Goal: Task Accomplishment & Management: Manage account settings

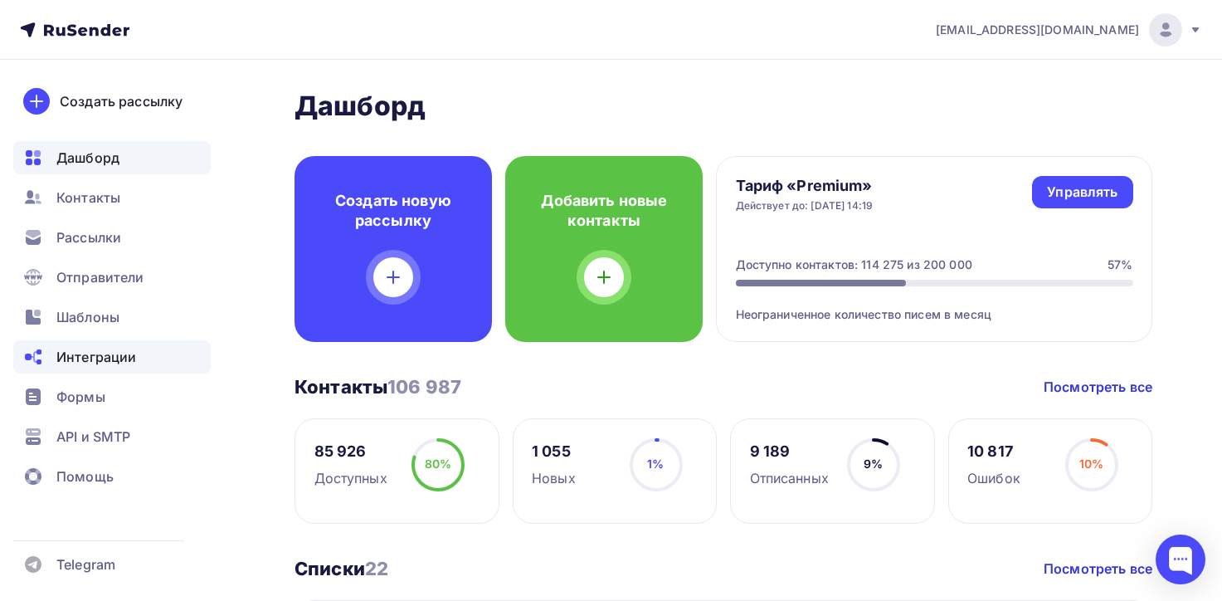
scroll to position [581, 0]
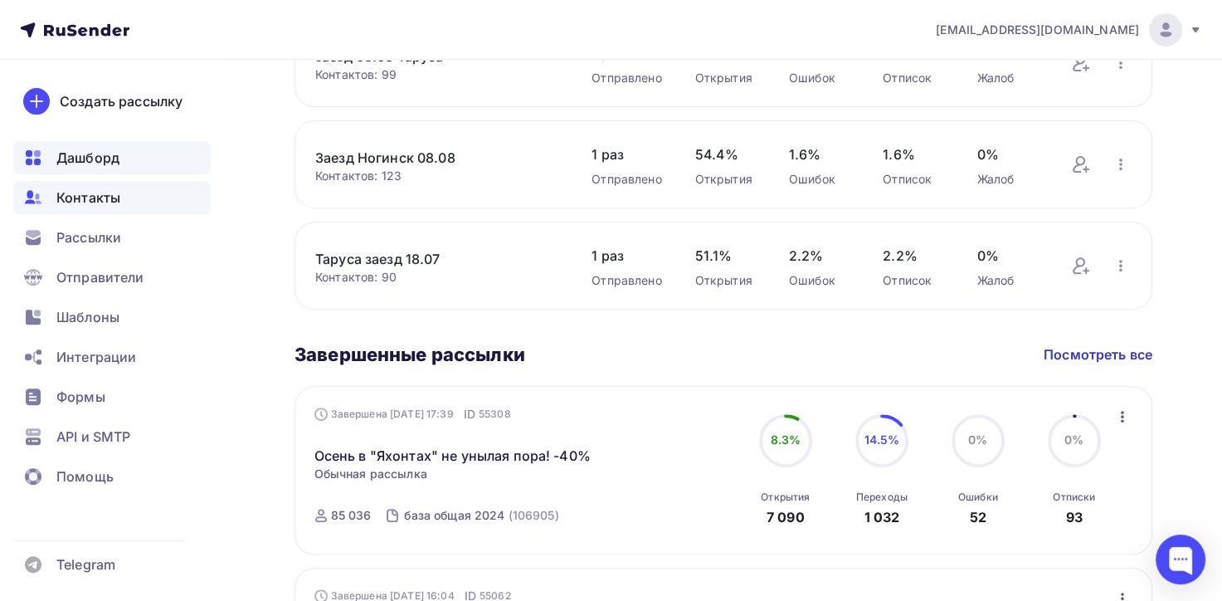
click at [120, 196] on div "Контакты" at bounding box center [112, 197] width 198 height 33
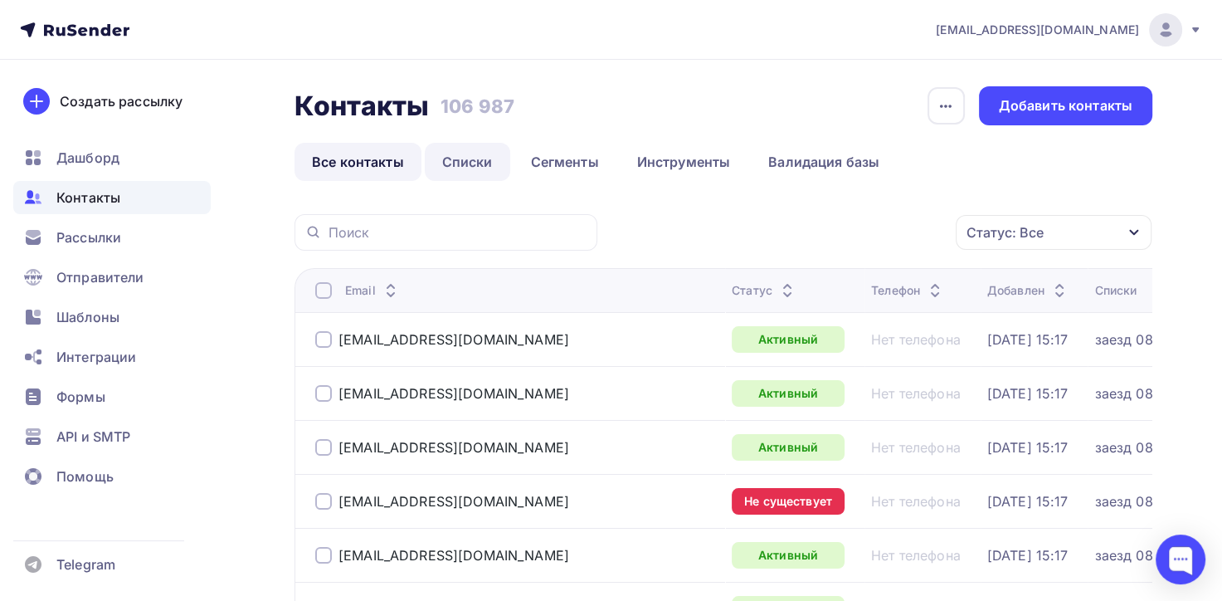
click at [476, 166] on link "Списки" at bounding box center [467, 162] width 85 height 38
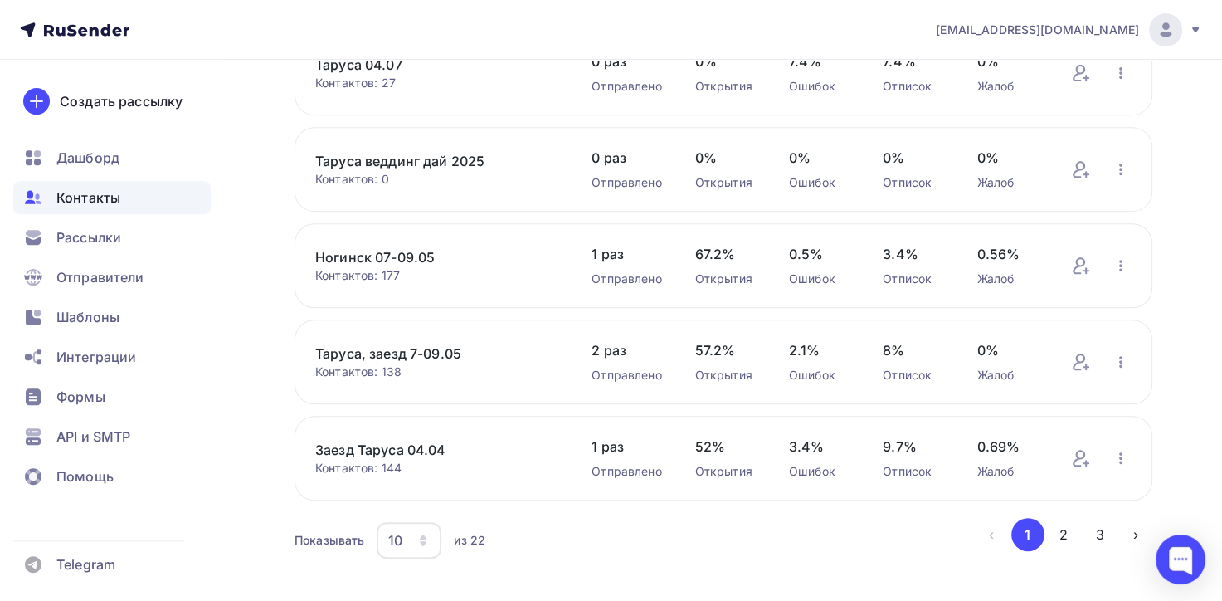
scroll to position [683, 0]
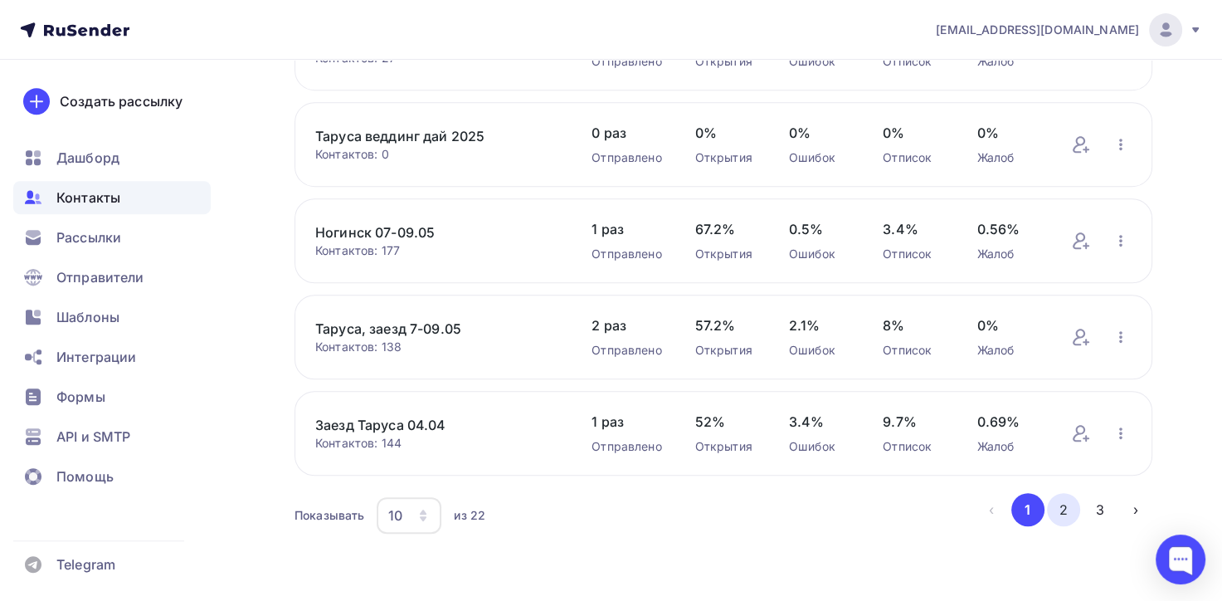
click at [1062, 505] on button "2" at bounding box center [1063, 509] width 33 height 33
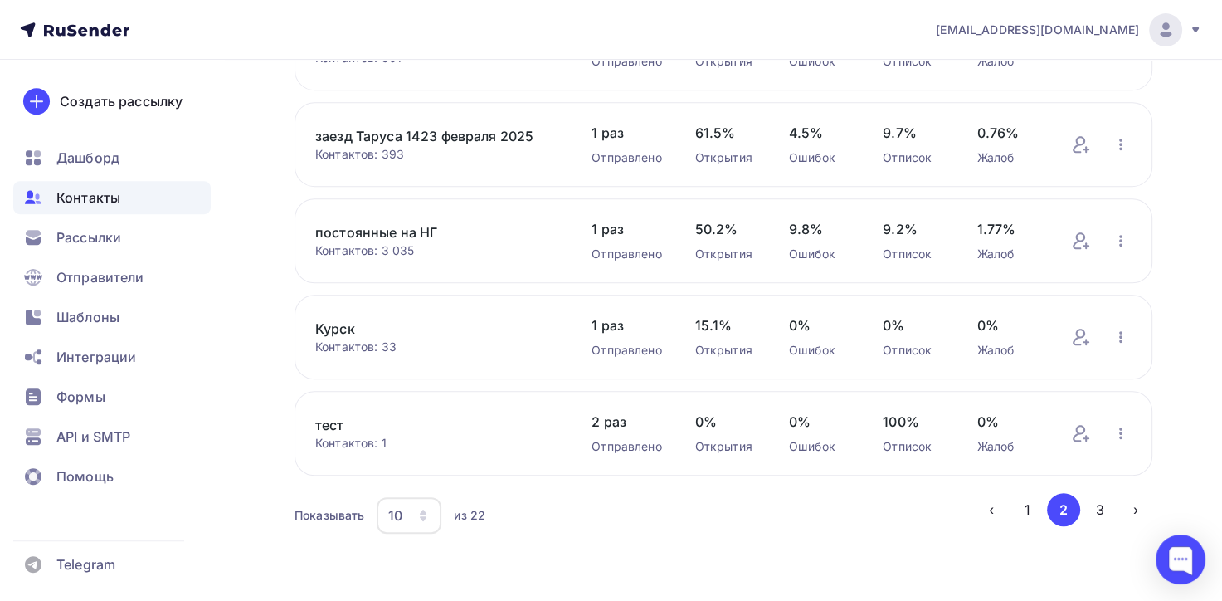
click at [344, 322] on link "Курск" at bounding box center [436, 329] width 243 height 20
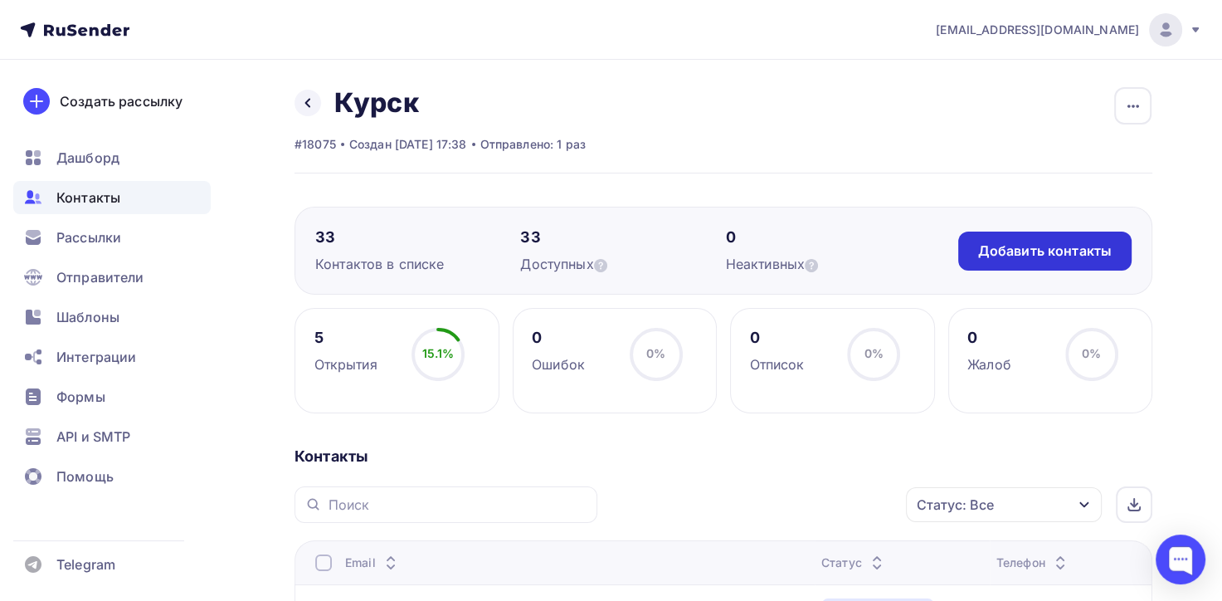
click at [1043, 244] on div "Добавить контакты" at bounding box center [1045, 251] width 134 height 19
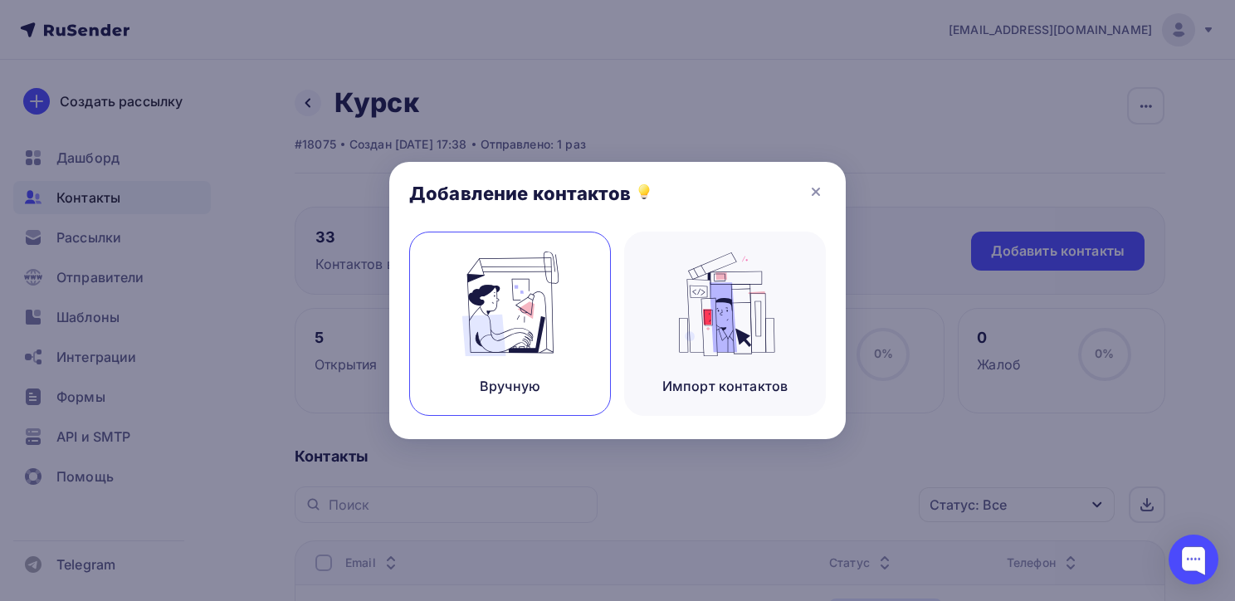
click at [498, 308] on img at bounding box center [510, 303] width 111 height 105
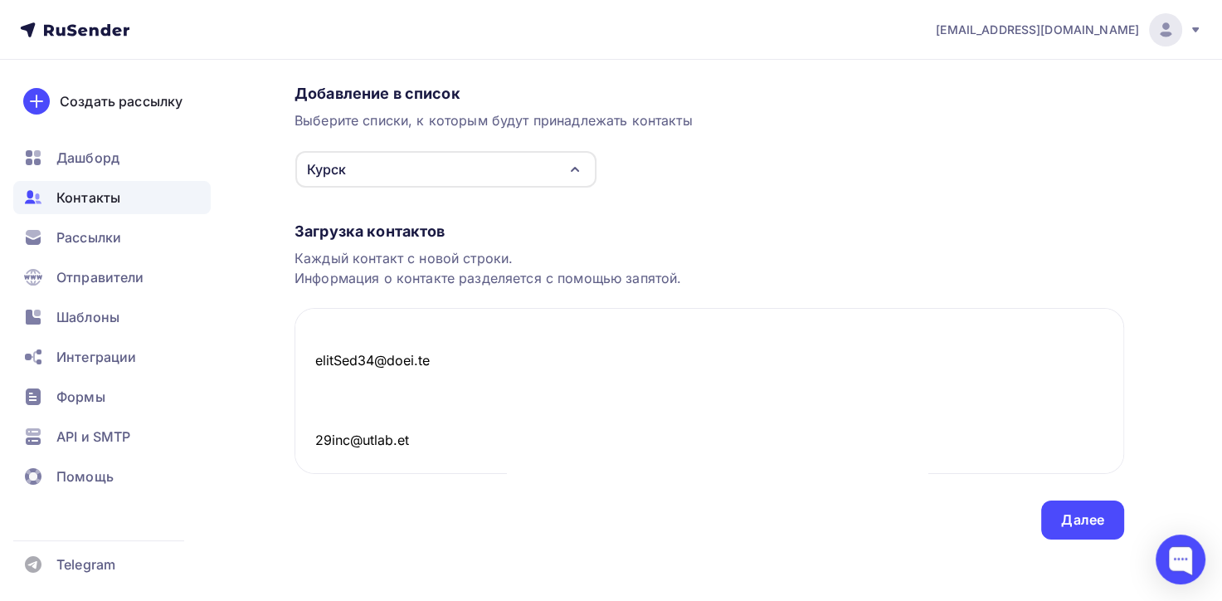
scroll to position [129, 0]
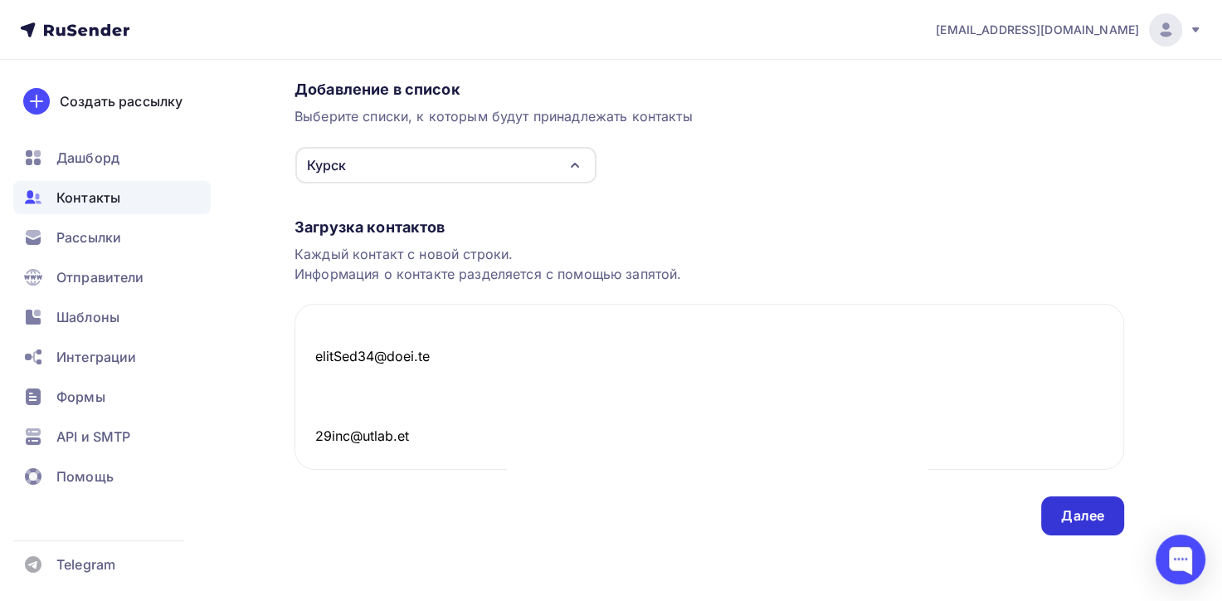
type textarea "Loremipsumd sitam consecteturadip@elitse.do eiusmod136@tempor.in utlabor622@etd…"
click at [1079, 512] on div "Далее" at bounding box center [1082, 515] width 43 height 19
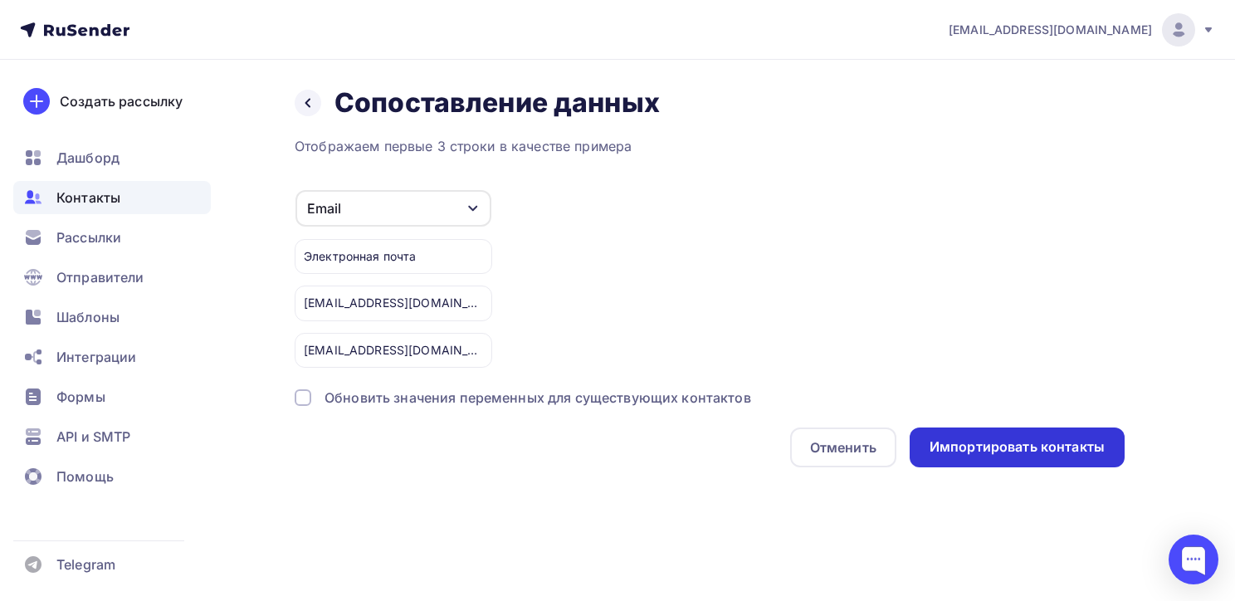
click at [968, 446] on div "Импортировать контакты" at bounding box center [1016, 446] width 175 height 19
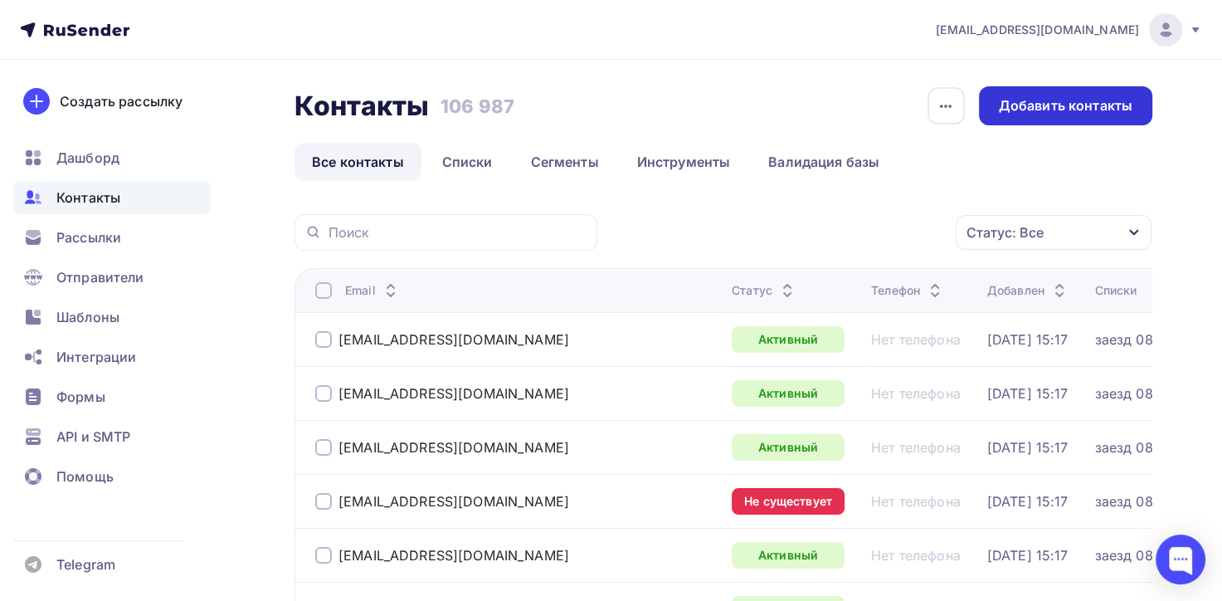
click at [1056, 103] on div "Добавить контакты" at bounding box center [1066, 105] width 134 height 19
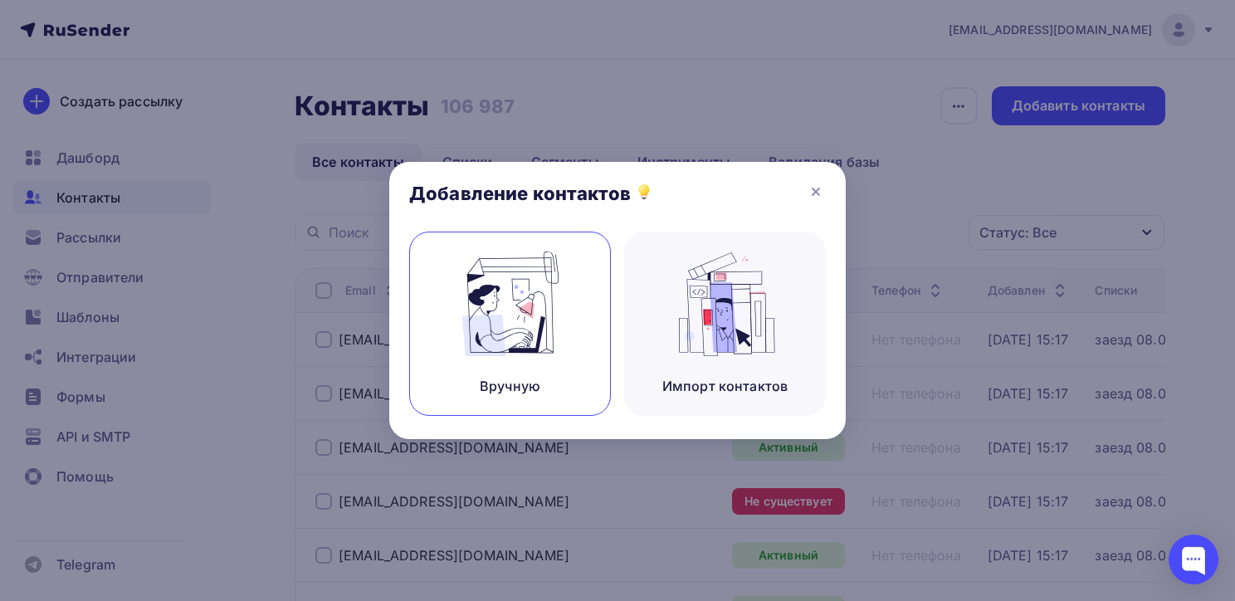
drag, startPoint x: 572, startPoint y: 289, endPoint x: 561, endPoint y: 289, distance: 10.8
click at [567, 289] on div "Вручную" at bounding box center [510, 324] width 202 height 184
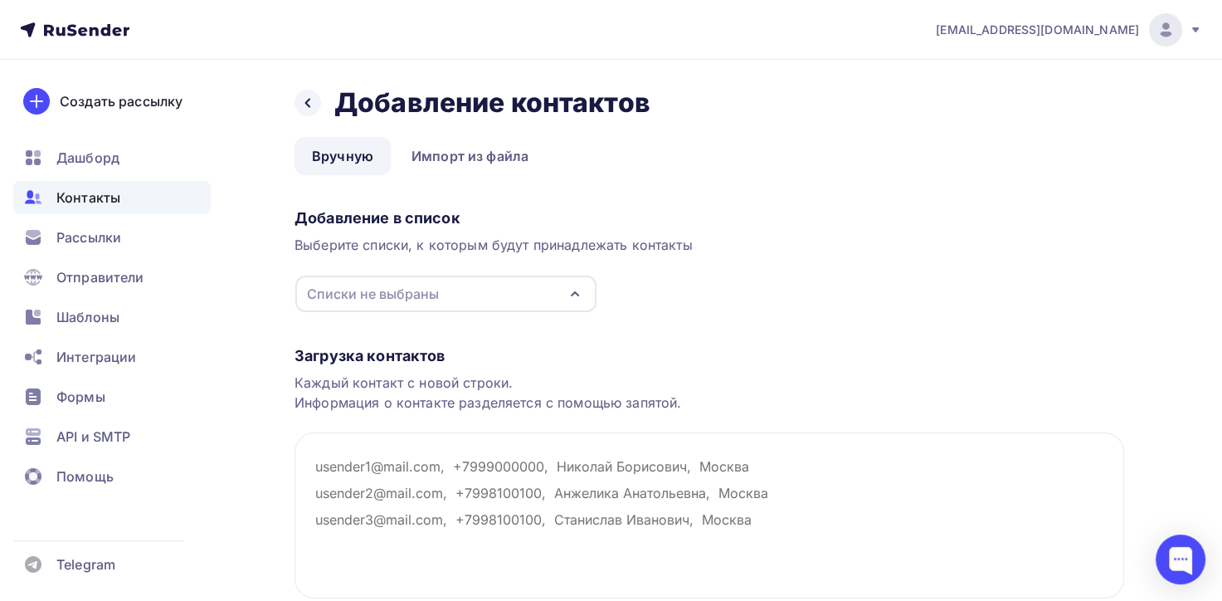
click at [574, 300] on icon "button" at bounding box center [575, 294] width 20 height 20
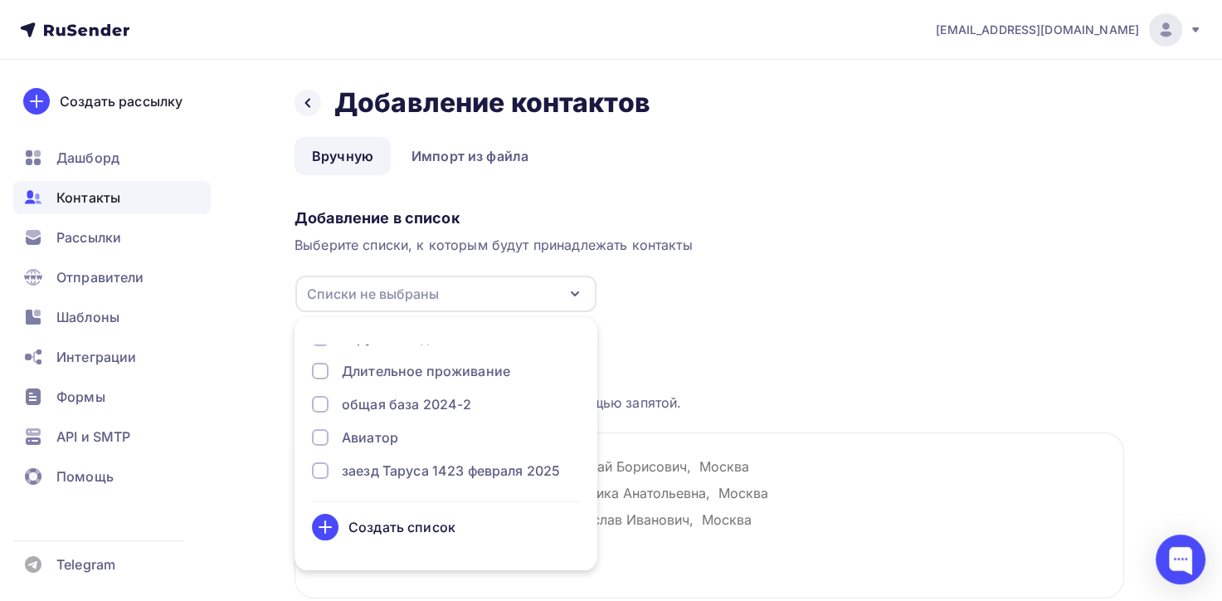
scroll to position [498, 0]
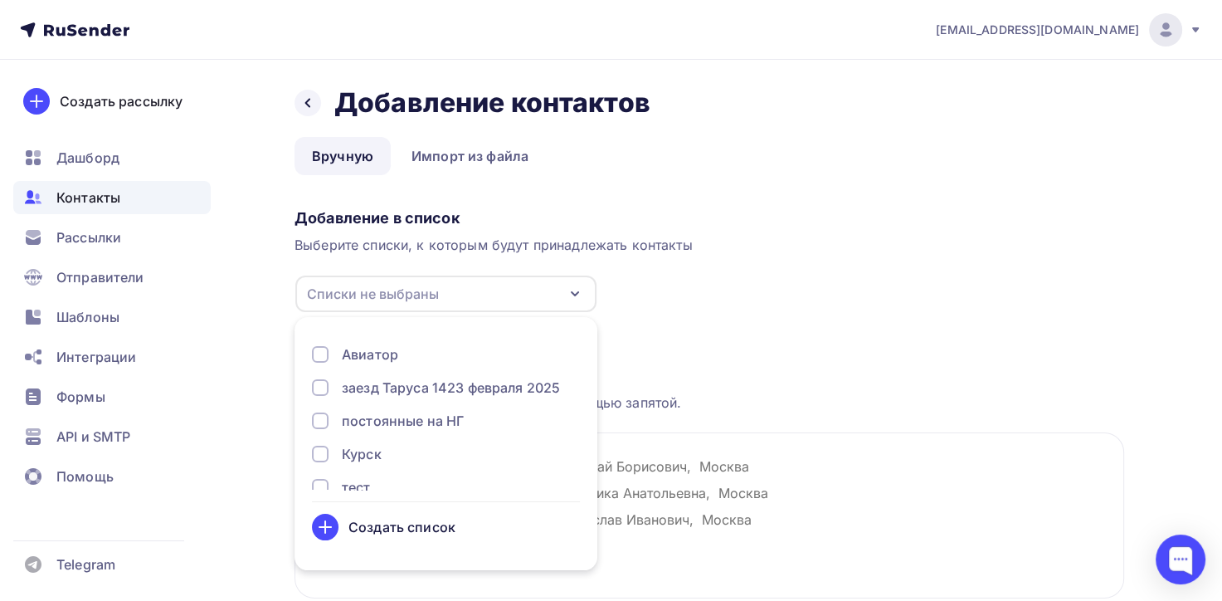
click at [355, 451] on div "Курск" at bounding box center [362, 454] width 40 height 20
click at [927, 336] on div "Загрузка контактов Каждый контакт с новой строки. Информация о контакте разделя…" at bounding box center [710, 488] width 830 height 351
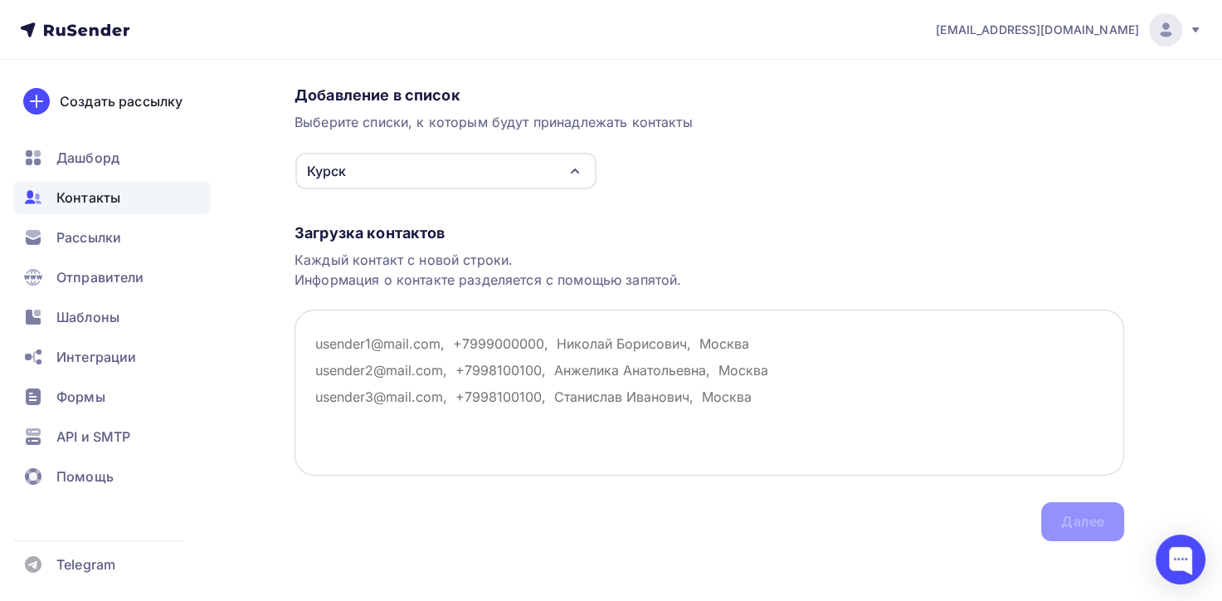
scroll to position [129, 0]
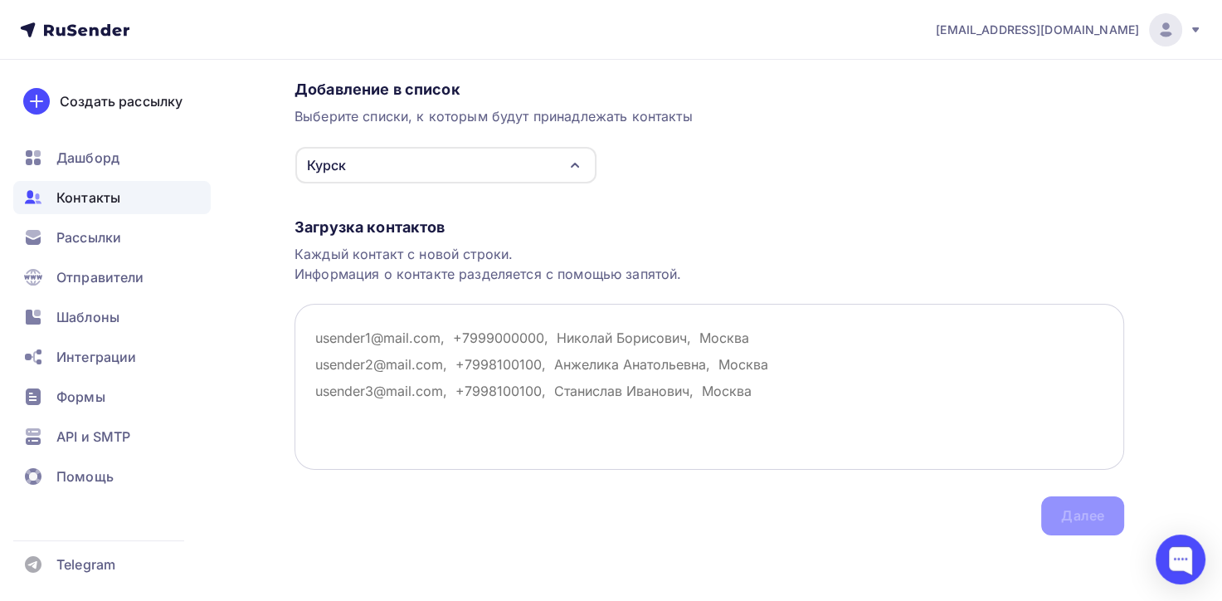
click at [384, 339] on textarea at bounding box center [710, 387] width 830 height 166
click at [568, 388] on textarea at bounding box center [710, 387] width 830 height 166
paste textarea "Электронная почта macsimkopotilov@yandex.ru sabaton731@yandex.ru sabaton731@yan…"
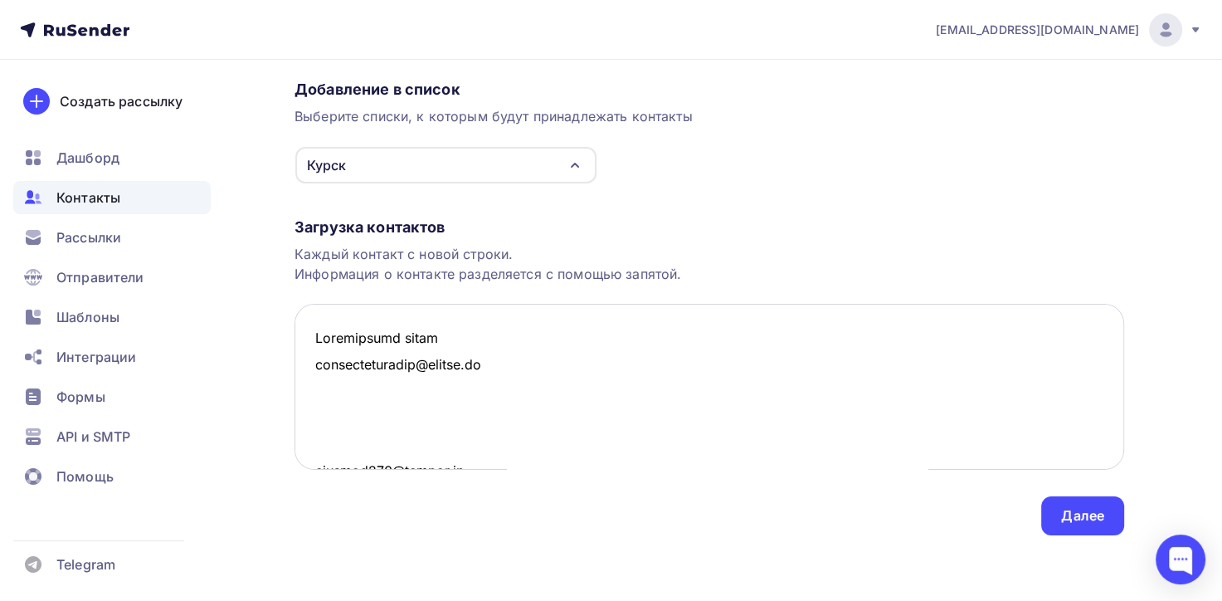
scroll to position [12756, 0]
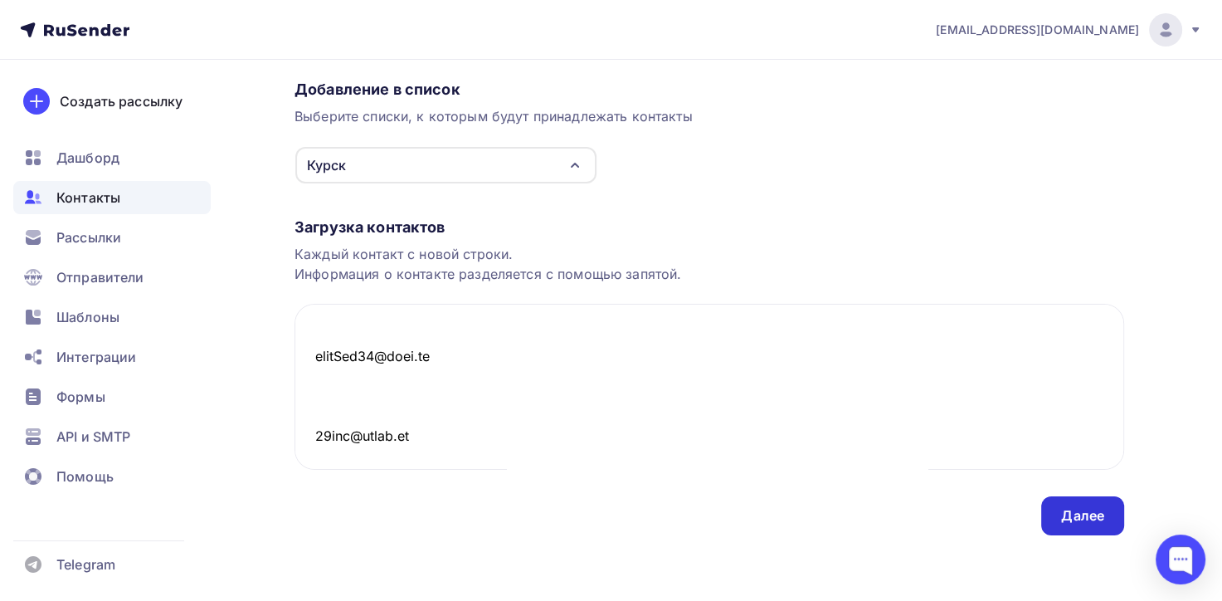
type textarea "Электронная почта macsimkopotilov@yandex.ru sabaton731@yandex.ru sabaton731@yan…"
click at [1066, 521] on div "Далее" at bounding box center [1082, 515] width 43 height 19
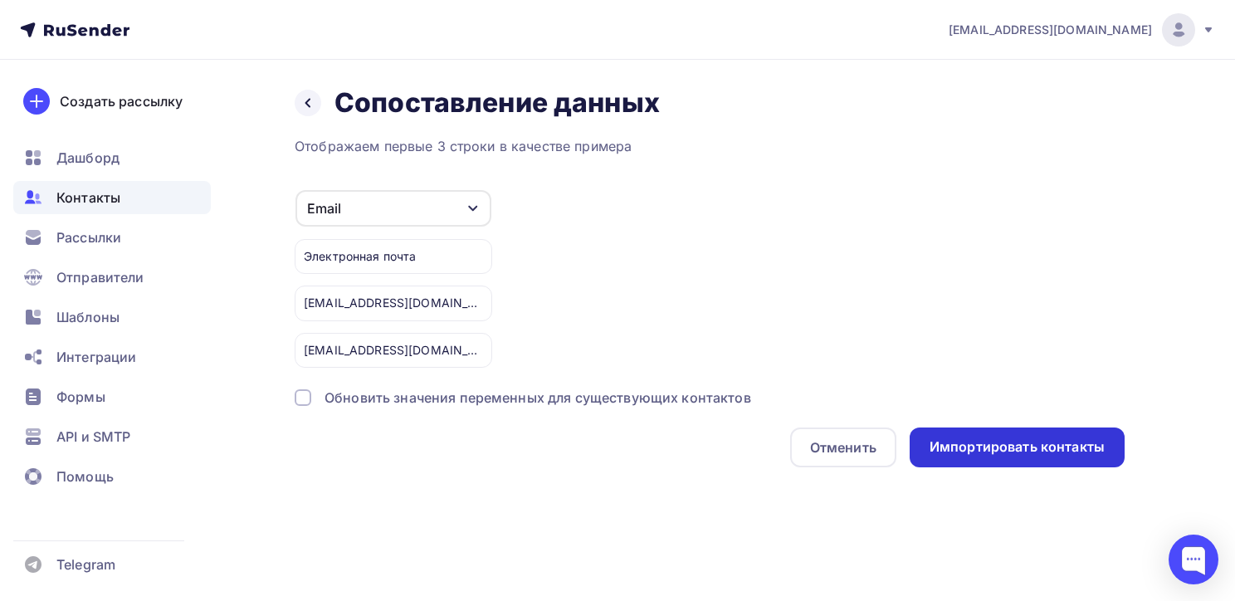
click at [968, 438] on div "Импортировать контакты" at bounding box center [1016, 446] width 175 height 19
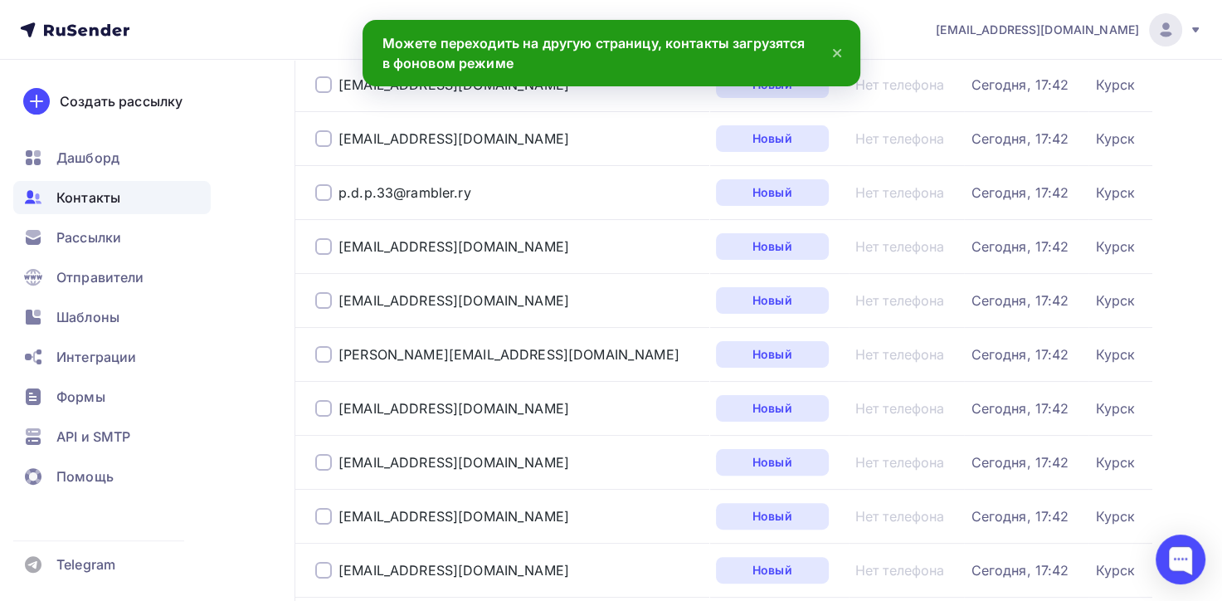
scroll to position [83, 0]
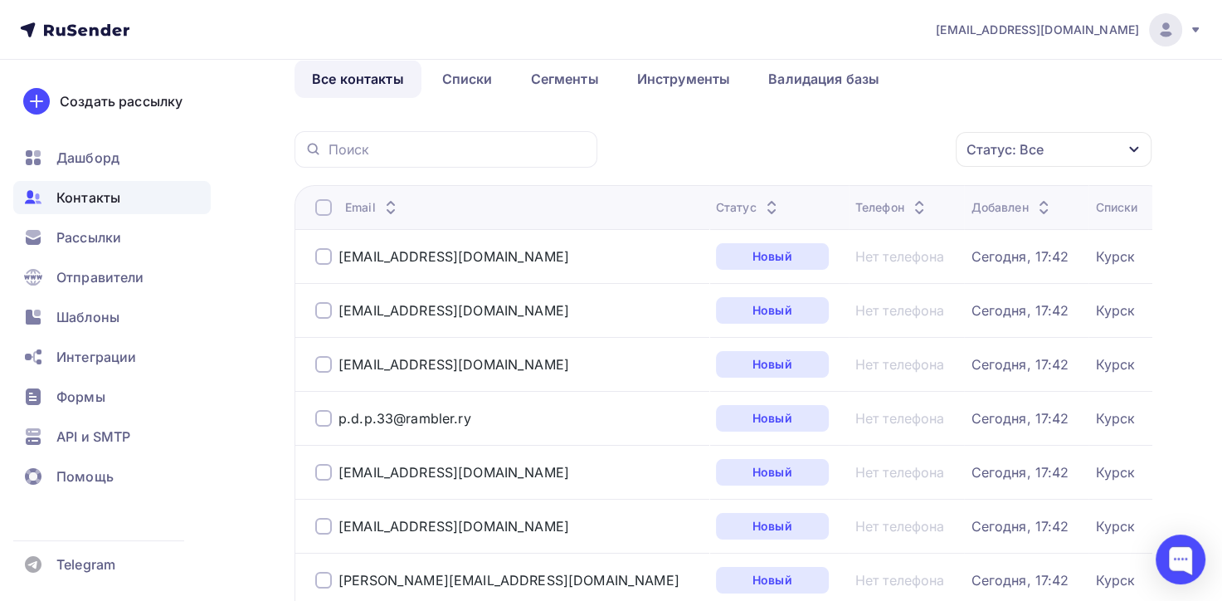
click at [90, 195] on span "Контакты" at bounding box center [88, 198] width 64 height 20
click at [99, 201] on span "Контакты" at bounding box center [88, 198] width 64 height 20
click at [107, 196] on span "Контакты" at bounding box center [88, 198] width 64 height 20
click at [485, 77] on link "Списки" at bounding box center [467, 79] width 85 height 38
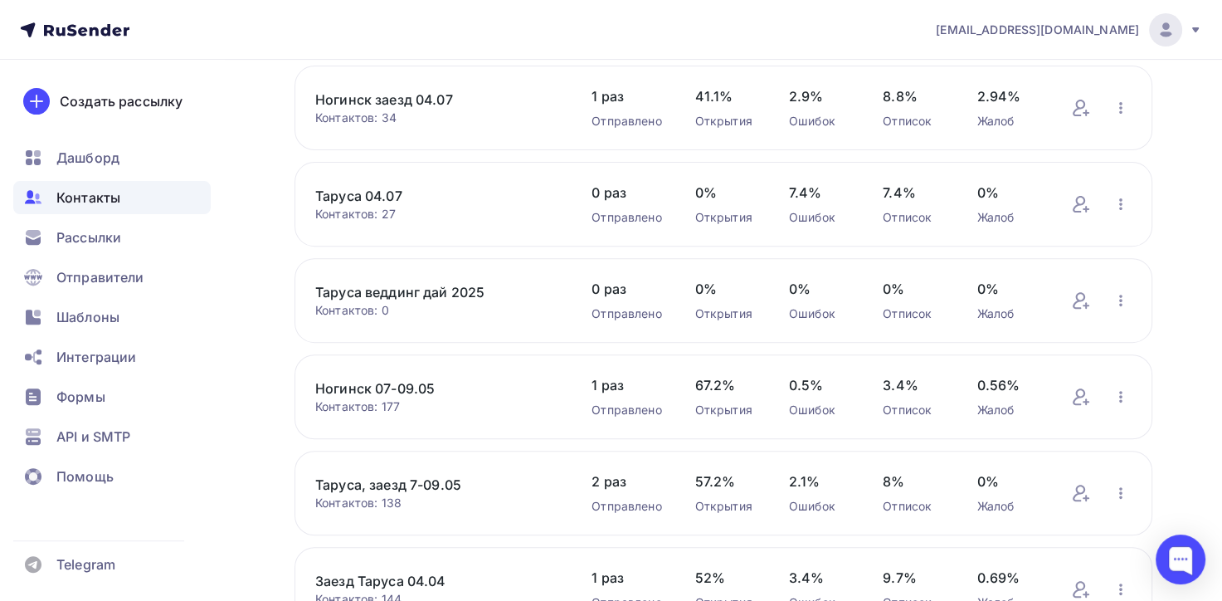
scroll to position [683, 0]
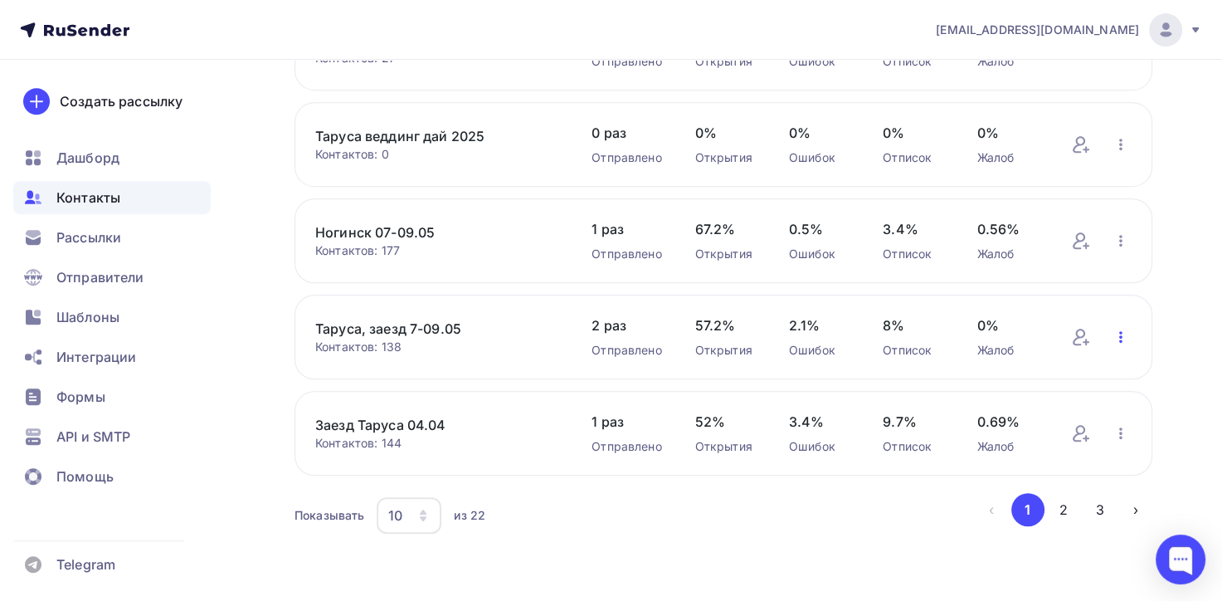
click at [1121, 331] on icon "button" at bounding box center [1121, 337] width 3 height 12
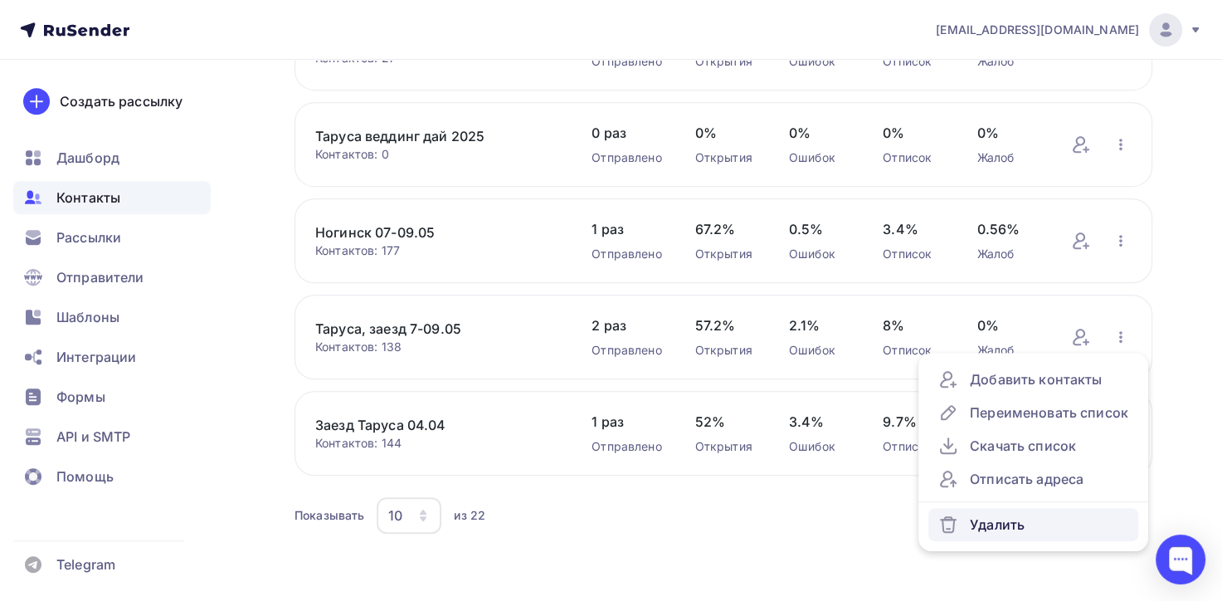
click at [1011, 519] on div "Удалить" at bounding box center [1034, 525] width 190 height 20
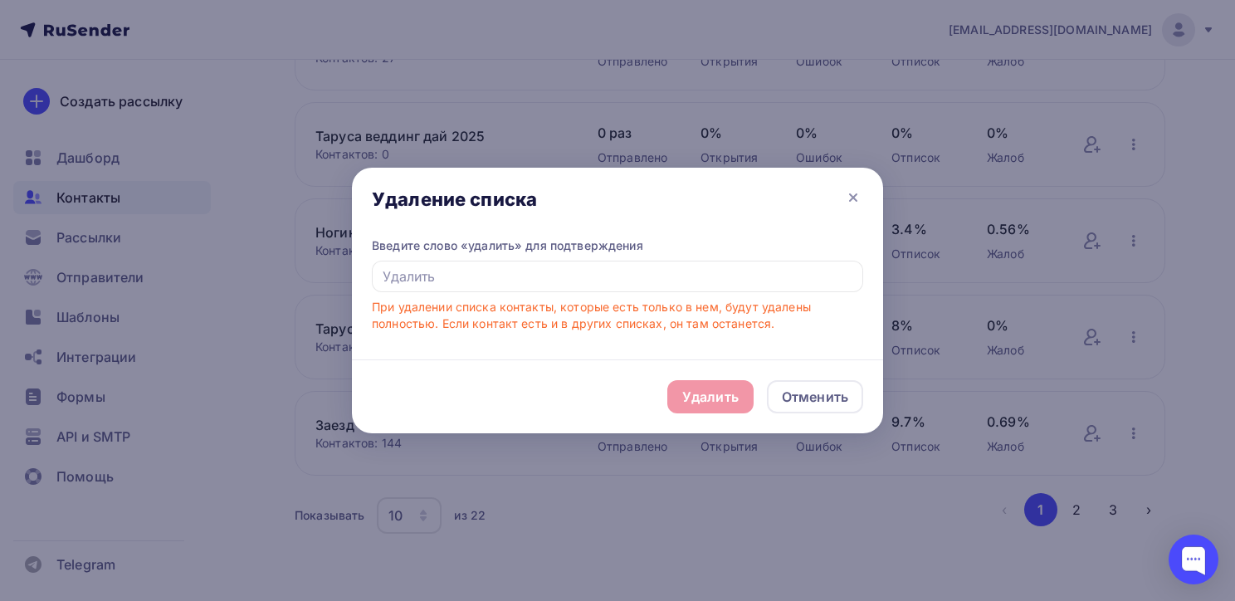
click at [717, 403] on div "Удалить Отменить" at bounding box center [617, 396] width 531 height 74
click at [439, 280] on input "text" at bounding box center [617, 277] width 491 height 32
type input "e"
type input "удалить"
click at [734, 395] on div "Удалить" at bounding box center [710, 397] width 56 height 20
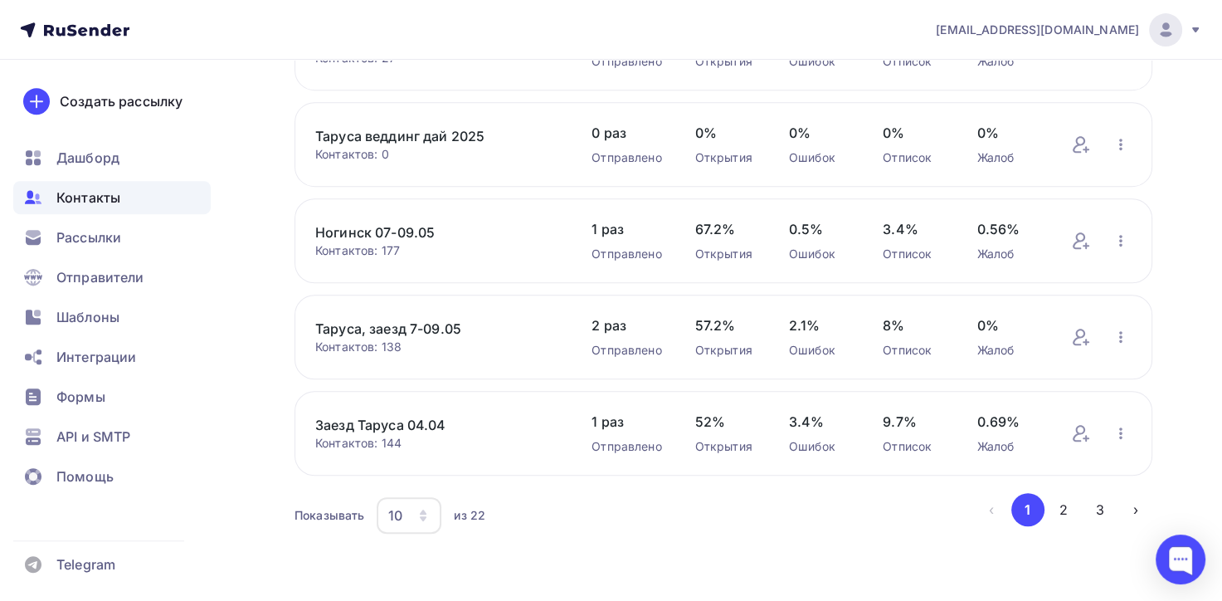
scroll to position [587, 0]
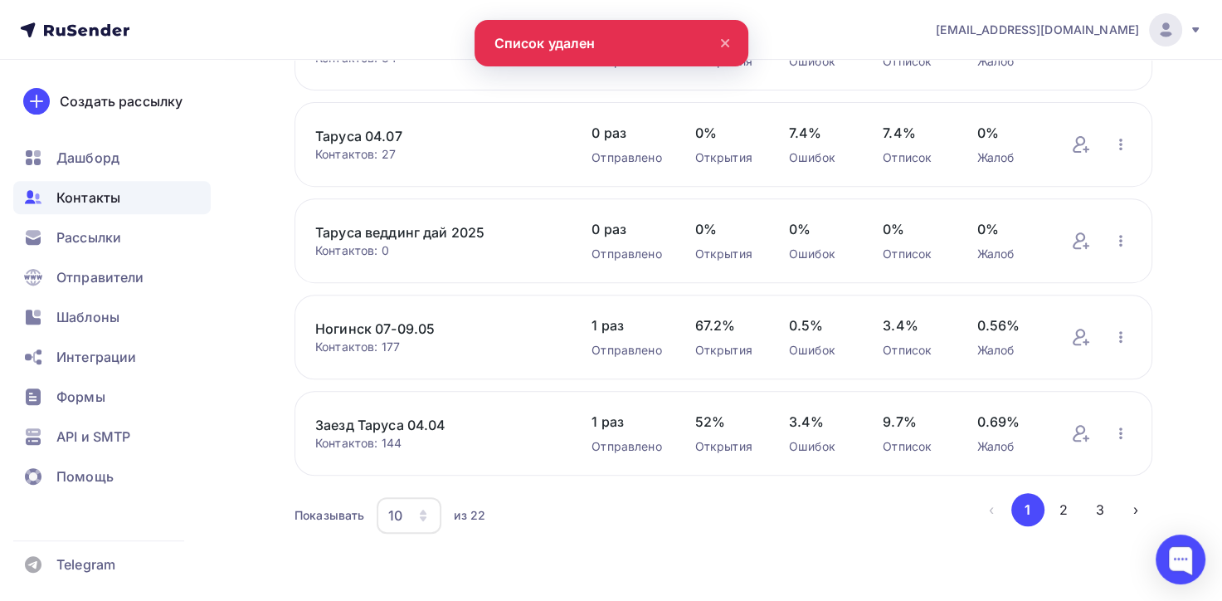
click at [724, 39] on icon at bounding box center [725, 43] width 20 height 20
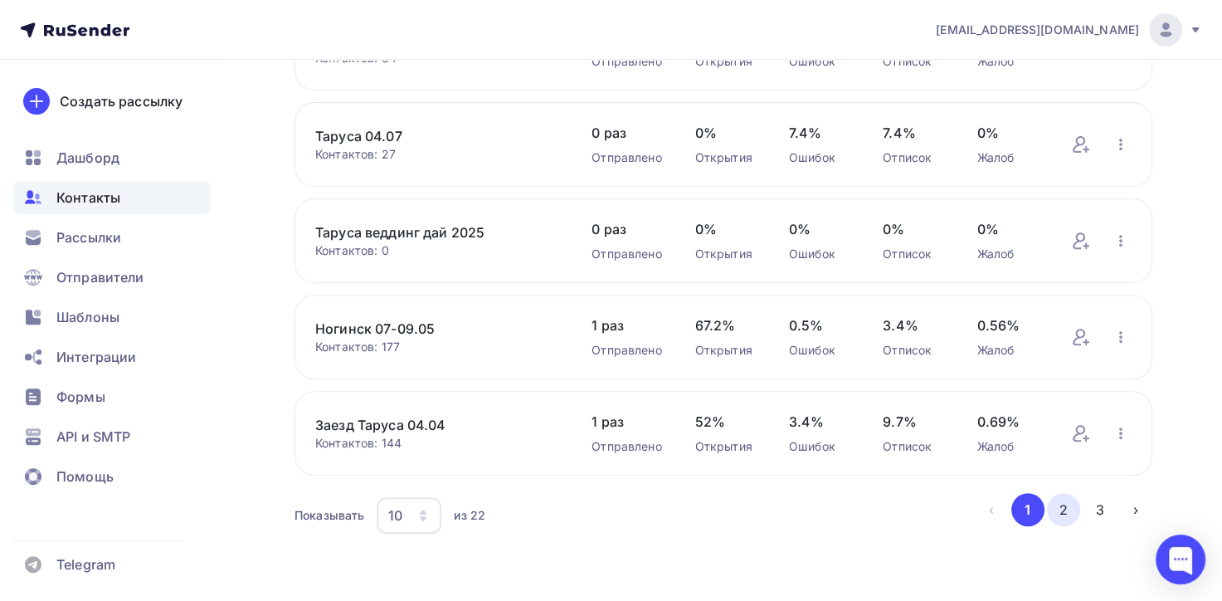
click at [1066, 508] on button "2" at bounding box center [1063, 509] width 33 height 33
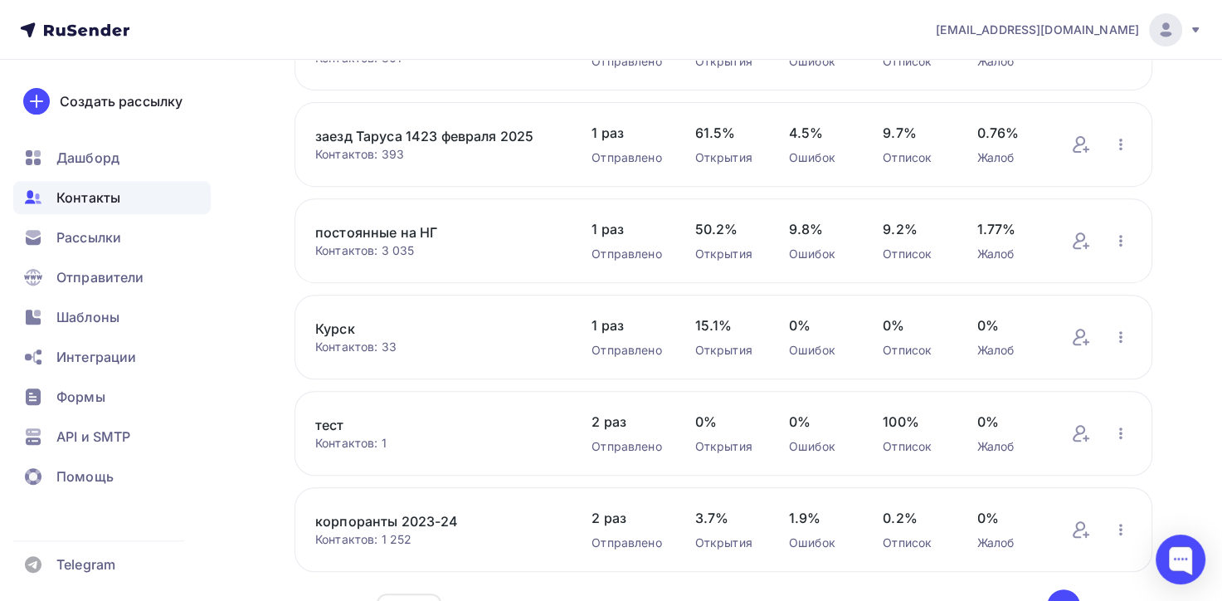
click at [344, 325] on link "Курск" at bounding box center [436, 329] width 243 height 20
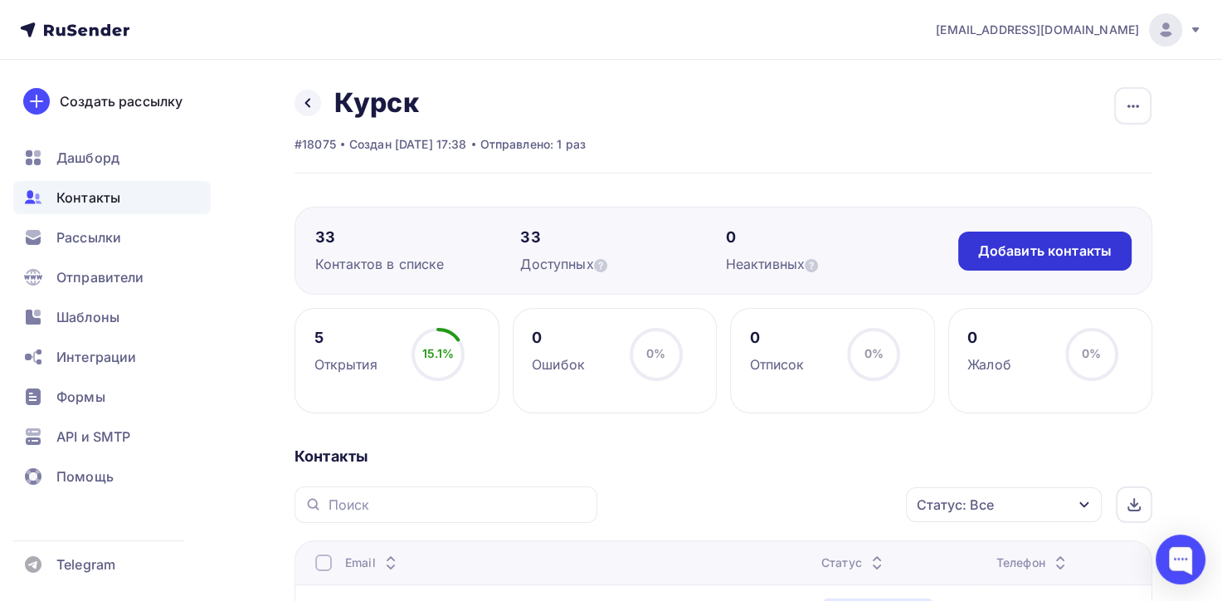
click at [1071, 255] on div "Добавить контакты" at bounding box center [1045, 251] width 134 height 19
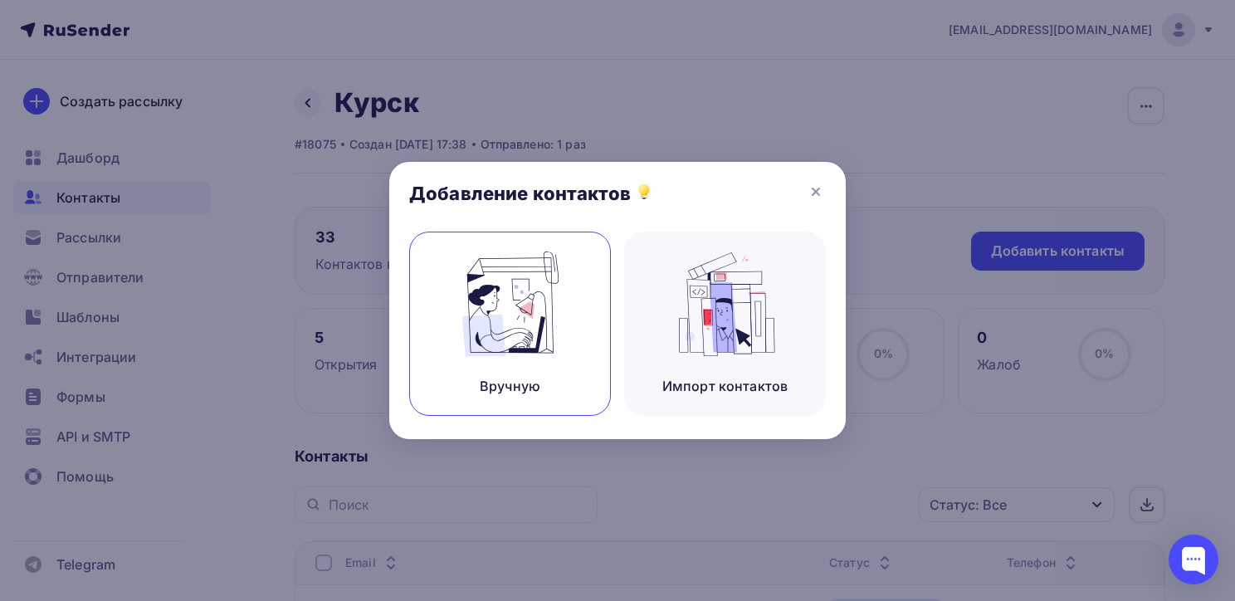
click at [531, 311] on img at bounding box center [510, 303] width 111 height 105
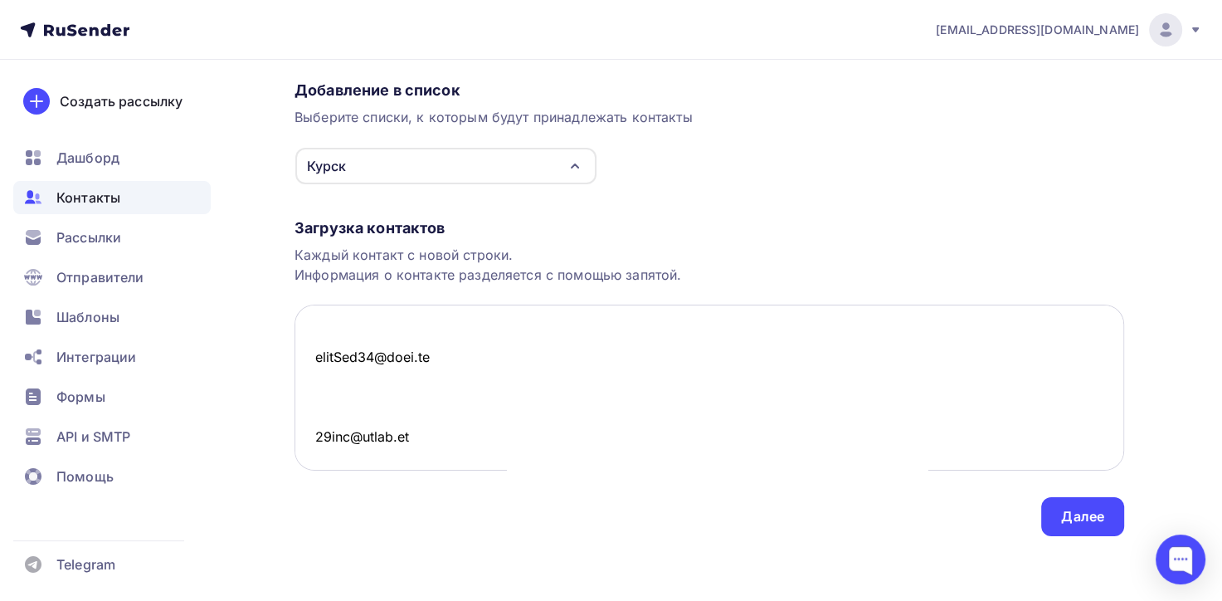
scroll to position [129, 0]
type textarea "Электронная почта macsimkopotilov@yandex.ru sabaton731@yandex.ru sabaton731@yan…"
click at [1053, 506] on div "Далее" at bounding box center [1083, 515] width 83 height 39
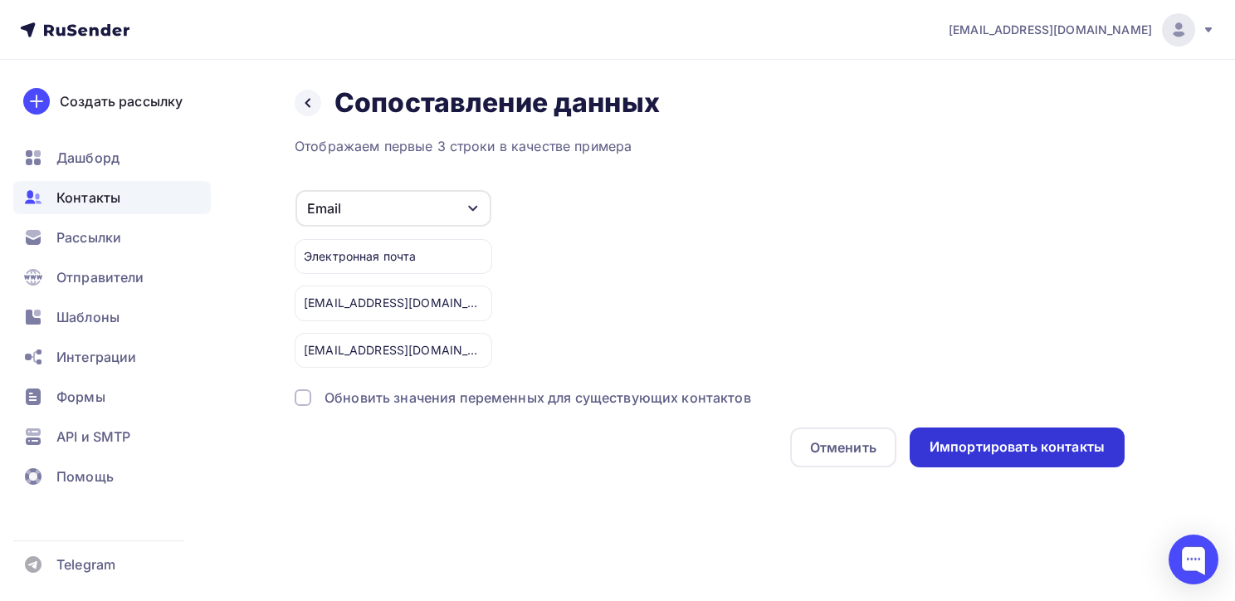
click at [1036, 437] on div "Импортировать контакты" at bounding box center [1016, 446] width 175 height 19
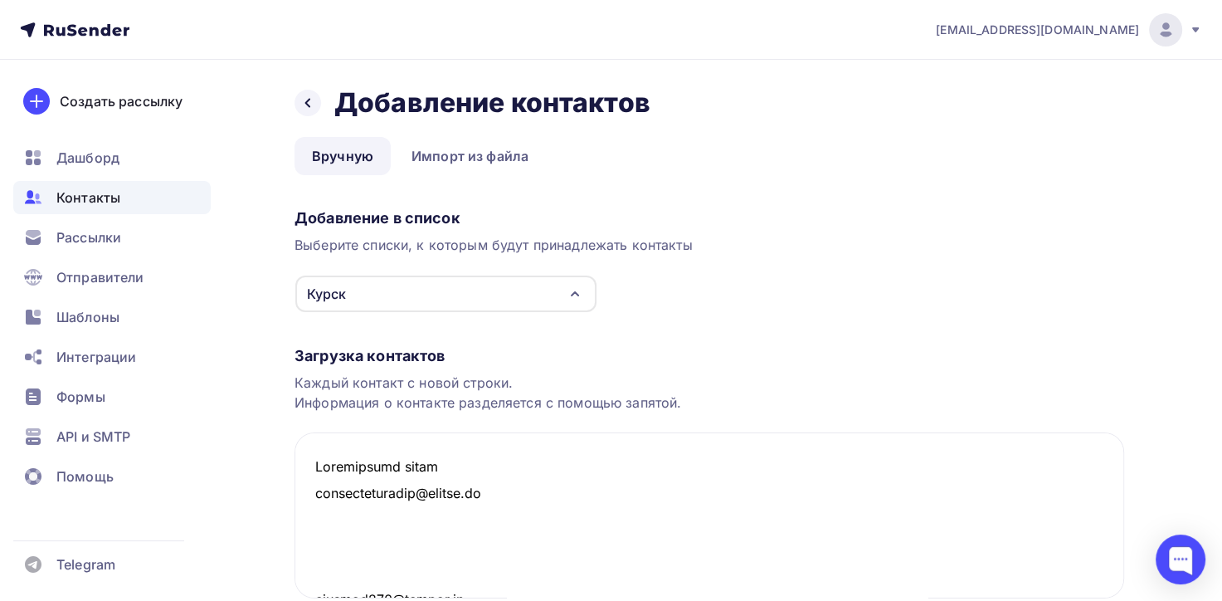
scroll to position [12781, 0]
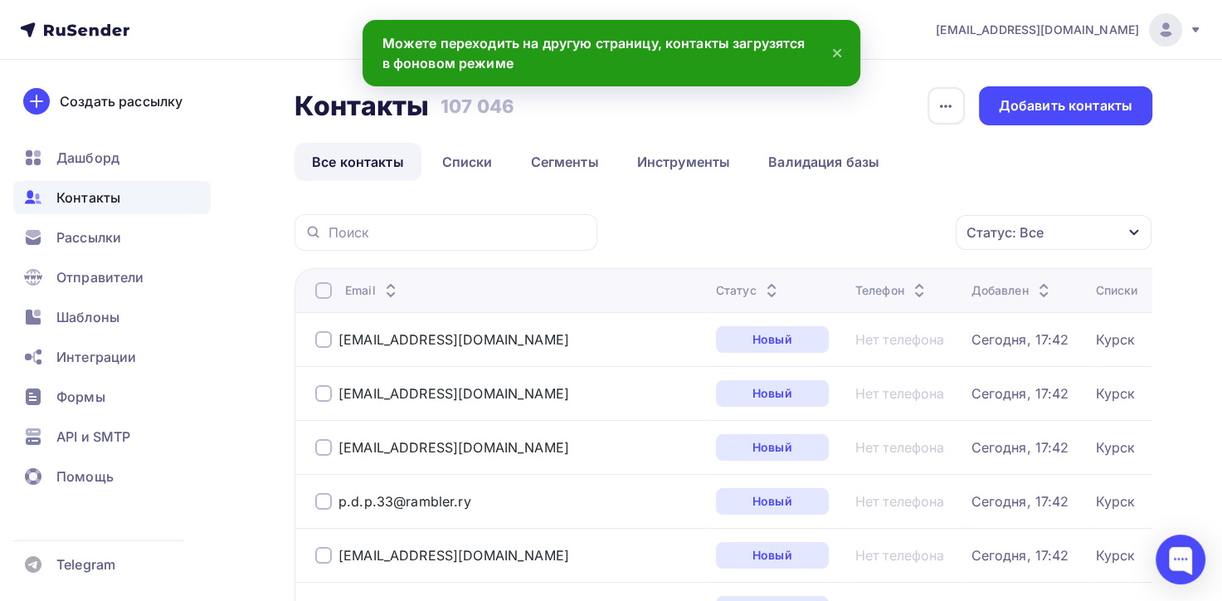
click at [83, 205] on span "Контакты" at bounding box center [88, 198] width 64 height 20
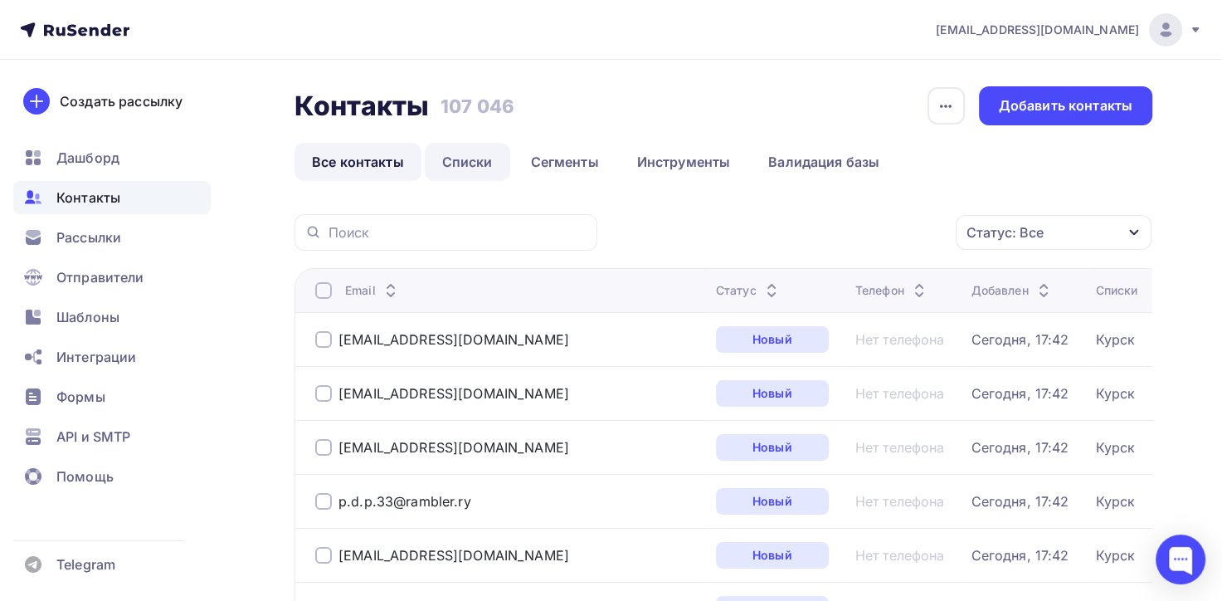
click at [461, 164] on link "Списки" at bounding box center [467, 162] width 85 height 38
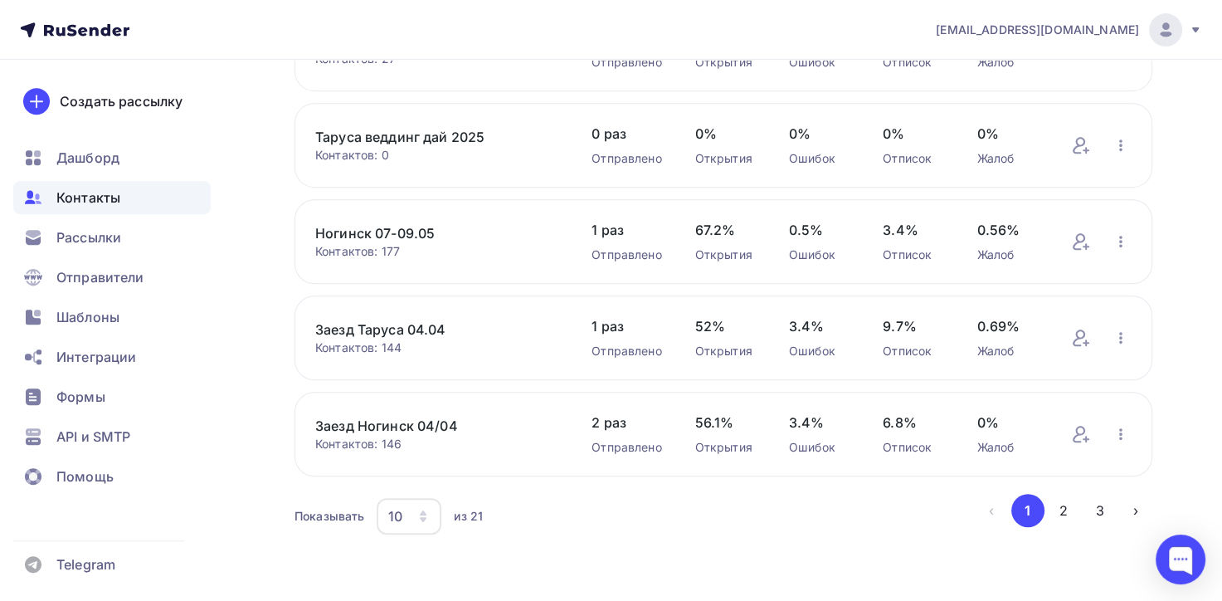
scroll to position [683, 0]
click at [1071, 513] on button "2" at bounding box center [1063, 509] width 33 height 33
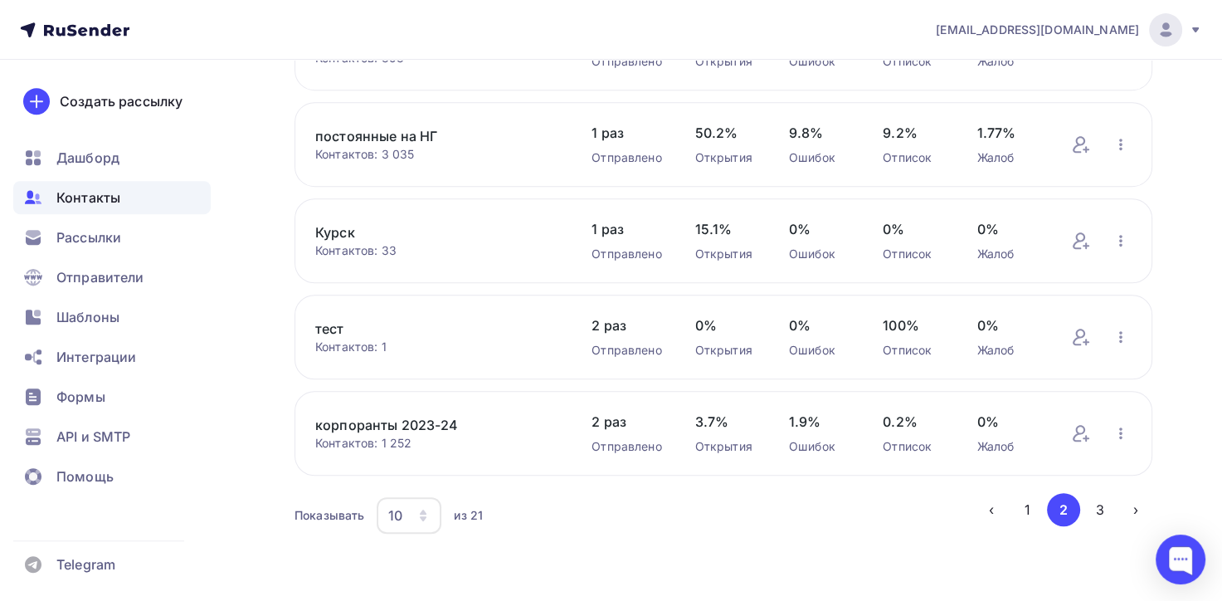
click at [355, 229] on link "Курск" at bounding box center [436, 232] width 243 height 20
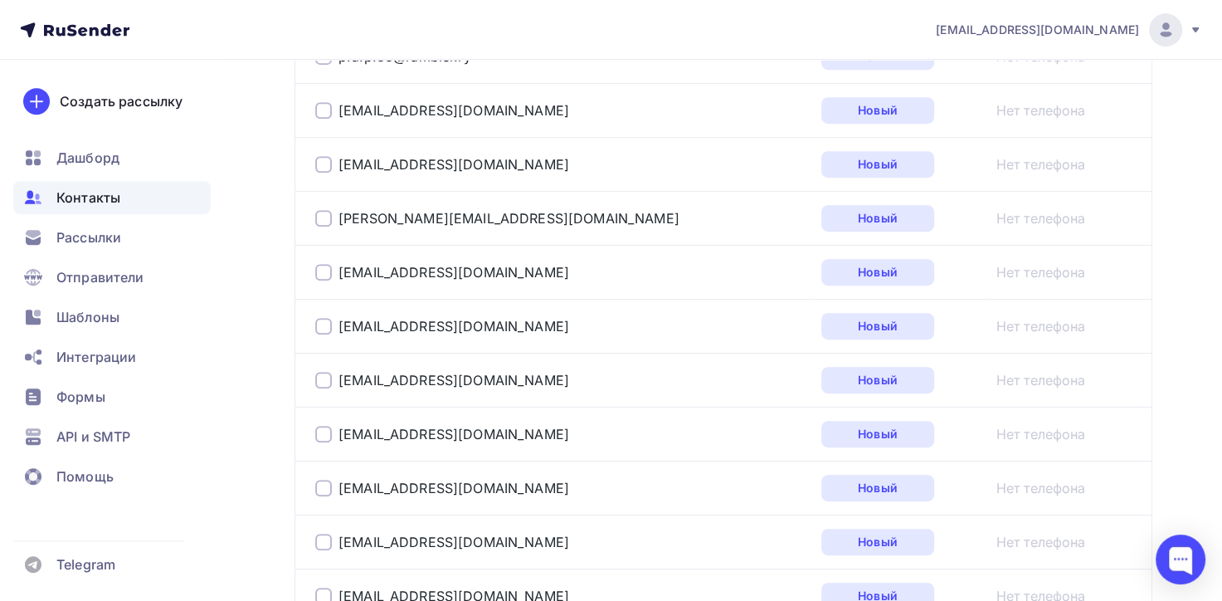
scroll to position [498, 0]
